Goal: Transaction & Acquisition: Purchase product/service

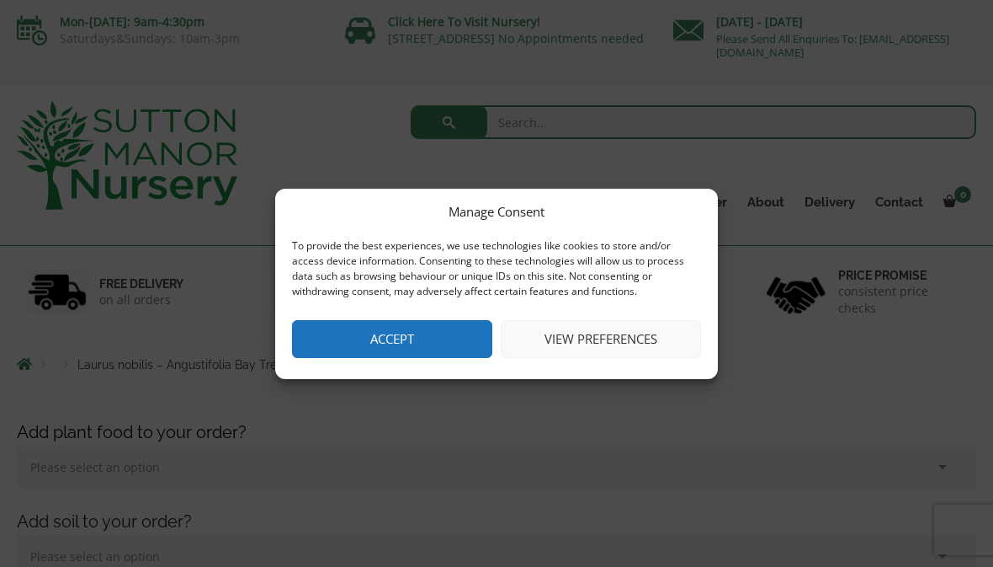
click at [397, 341] on button "Accept" at bounding box center [392, 339] width 200 height 38
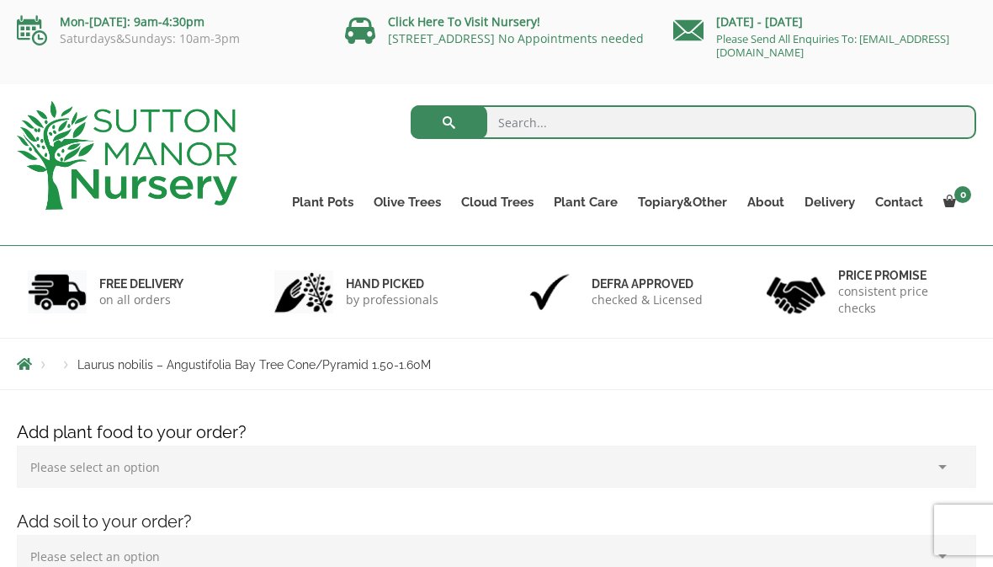
click at [505, 466] on select "Please select an option (x1) 1k Bag (£15.00) (x2) 1k Bag (£30.00) (x3) 1k Bag (…" at bounding box center [497, 466] width 960 height 42
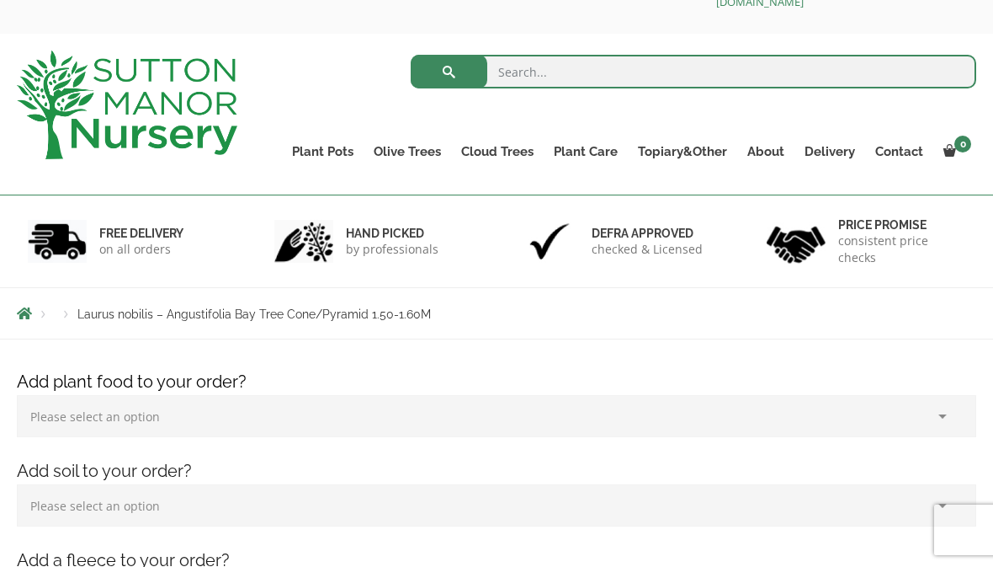
scroll to position [50, 0]
click at [521, 75] on input "search" at bounding box center [694, 72] width 567 height 34
type input "Plant pots"
click at [449, 72] on button "submit" at bounding box center [449, 73] width 77 height 34
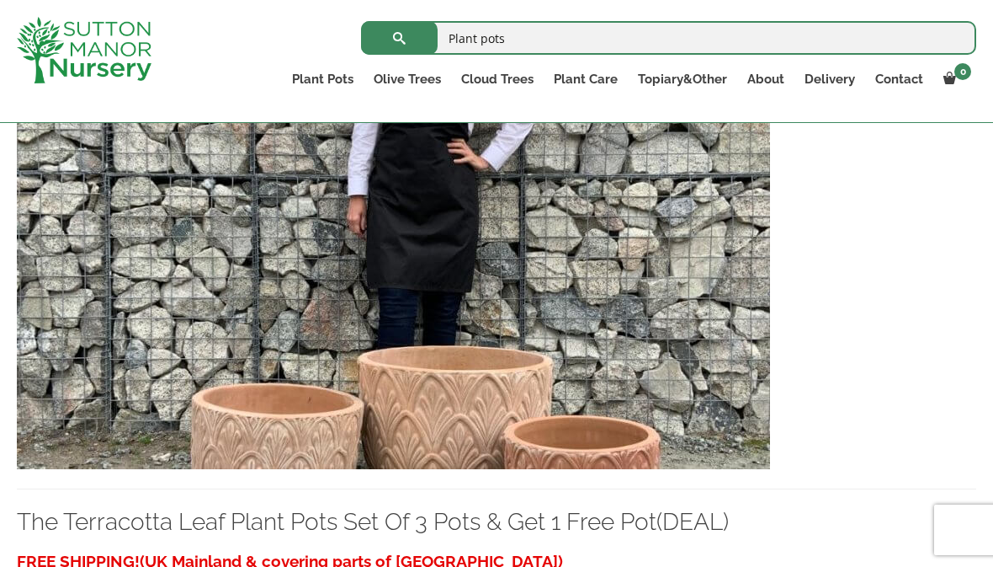
scroll to position [3017, 0]
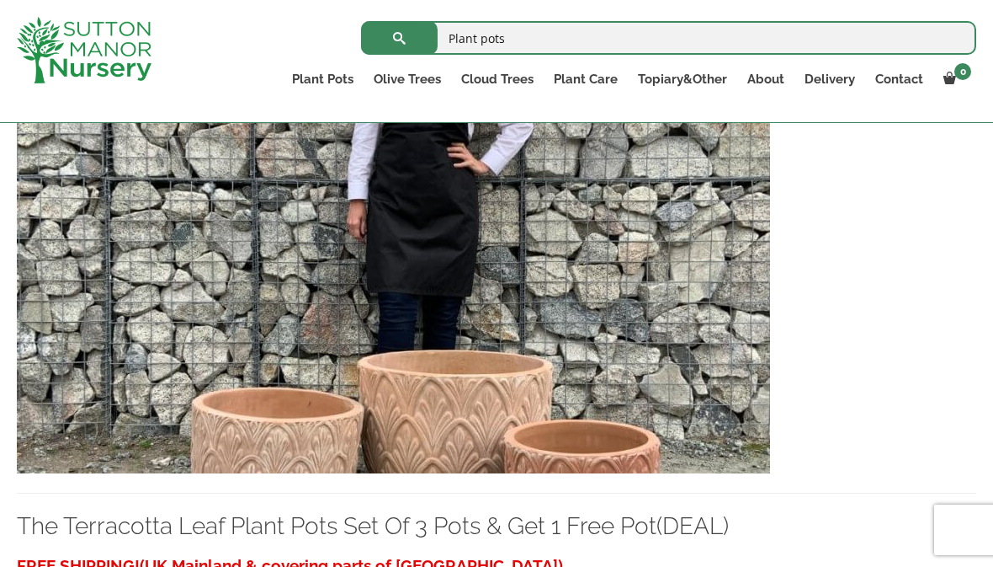
click at [0, 0] on link "Glazed Pots" at bounding box center [0, 0] width 0 height 0
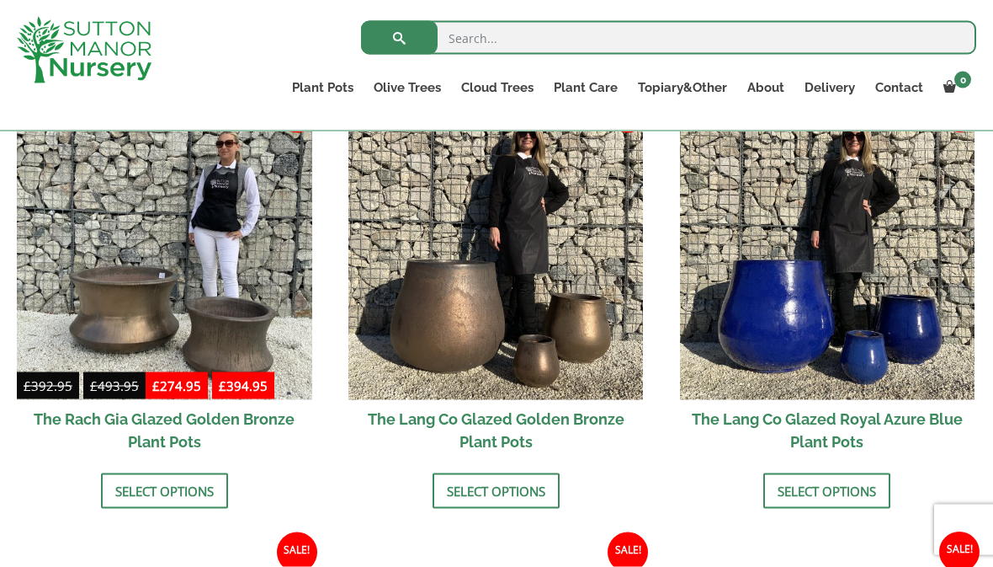
scroll to position [1332, 0]
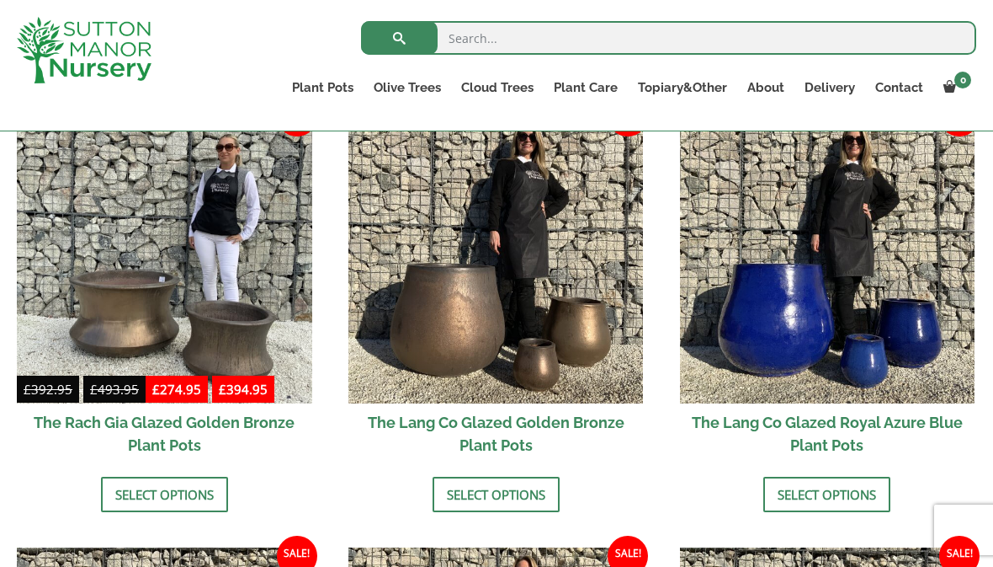
click at [819, 493] on link "Select options" at bounding box center [827, 494] width 127 height 35
